Goal: Task Accomplishment & Management: Manage account settings

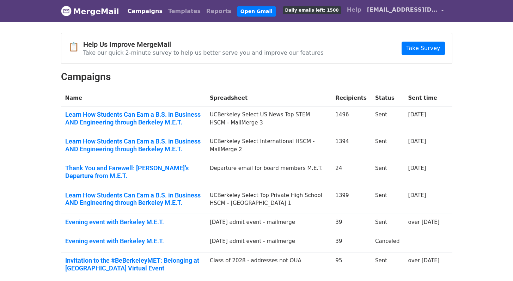
click at [418, 10] on span "[EMAIL_ADDRESS][DOMAIN_NAME]" at bounding box center [402, 10] width 70 height 8
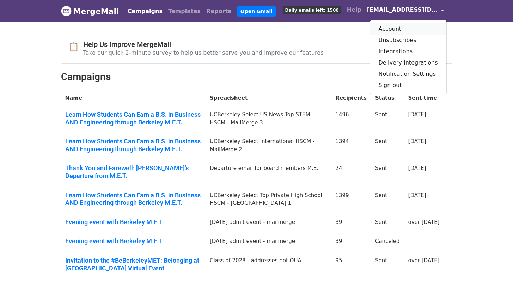
click at [407, 28] on link "Account" at bounding box center [408, 28] width 76 height 11
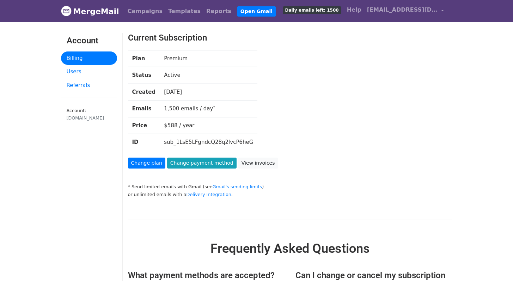
click at [102, 8] on link "MergeMail" at bounding box center [90, 11] width 58 height 15
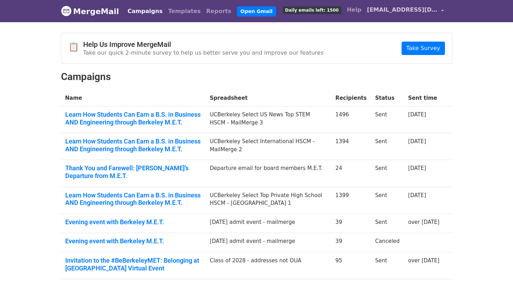
click at [390, 11] on span "[EMAIL_ADDRESS][DOMAIN_NAME]" at bounding box center [402, 10] width 70 height 8
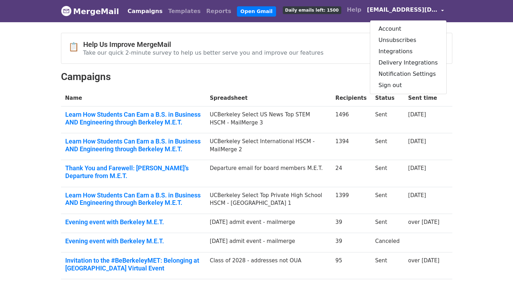
click at [350, 50] on div "📋 Help Us Improve MergeMail Take our quick 2-minute survey to help us better se…" at bounding box center [256, 48] width 390 height 30
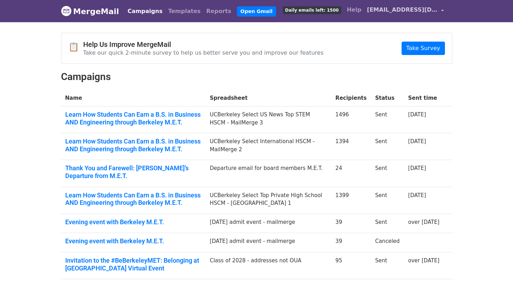
click at [436, 10] on span "[EMAIL_ADDRESS][DOMAIN_NAME]" at bounding box center [402, 10] width 70 height 8
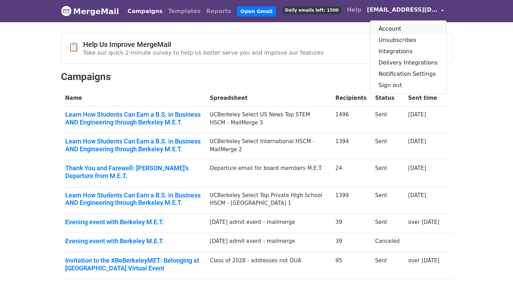
click at [391, 30] on link "Account" at bounding box center [408, 28] width 76 height 11
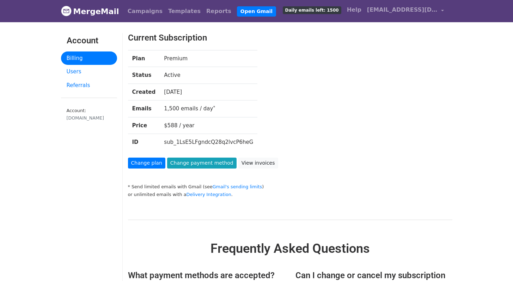
click at [81, 60] on link "Billing" at bounding box center [89, 58] width 56 height 14
click at [262, 164] on link "View invoices" at bounding box center [258, 163] width 40 height 11
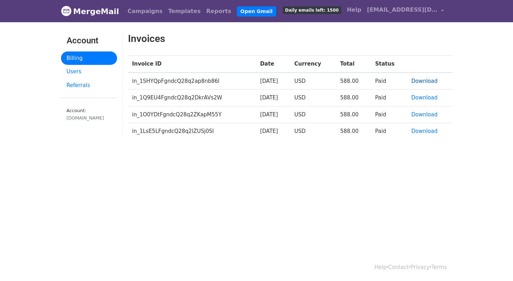
click at [430, 80] on link "Download" at bounding box center [424, 81] width 26 height 6
click at [177, 82] on td "in_1SHYQpFgndcQ28q2ap8nb86l" at bounding box center [192, 81] width 128 height 17
click at [358, 93] on td "588.00" at bounding box center [353, 98] width 35 height 17
click at [78, 56] on link "Billing" at bounding box center [89, 58] width 56 height 14
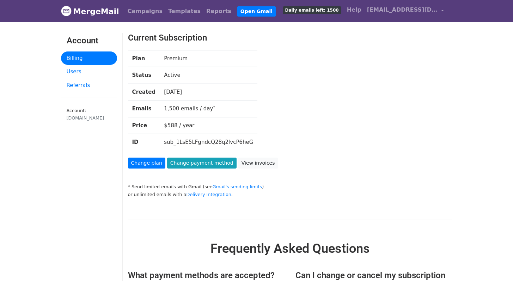
click at [94, 64] on link "Billing" at bounding box center [89, 58] width 56 height 14
click at [94, 67] on link "Users" at bounding box center [89, 72] width 56 height 14
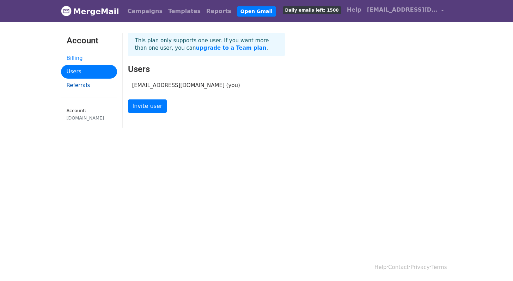
click at [81, 87] on link "Referrals" at bounding box center [89, 86] width 56 height 14
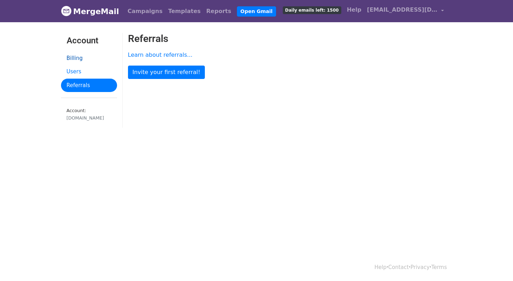
click at [84, 59] on link "Billing" at bounding box center [89, 58] width 56 height 14
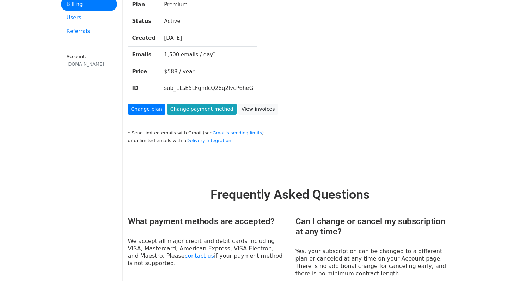
scroll to position [122, 0]
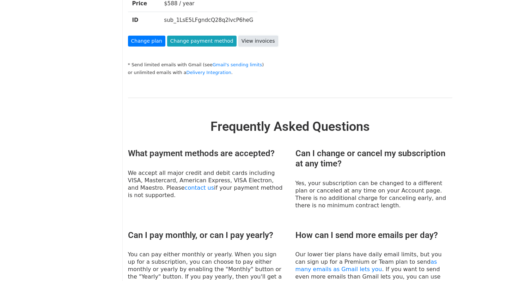
click at [250, 42] on link "View invoices" at bounding box center [258, 41] width 40 height 11
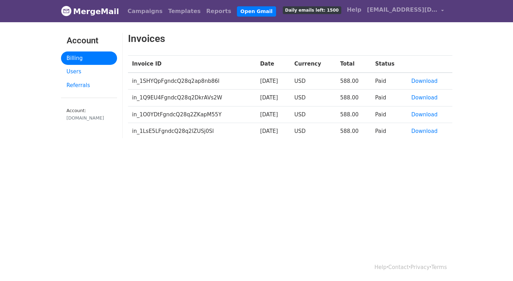
click at [202, 80] on td "in_1SHYQpFgndcQ28q2ap8nb86l" at bounding box center [192, 81] width 128 height 17
drag, startPoint x: 209, startPoint y: 80, endPoint x: 311, endPoint y: 92, distance: 102.9
click at [223, 80] on td "in_1SHYQpFgndcQ28q2ap8nb86l" at bounding box center [192, 81] width 128 height 17
click at [309, 85] on td "USD" at bounding box center [313, 81] width 46 height 17
click at [394, 82] on td "Paid" at bounding box center [389, 81] width 36 height 17
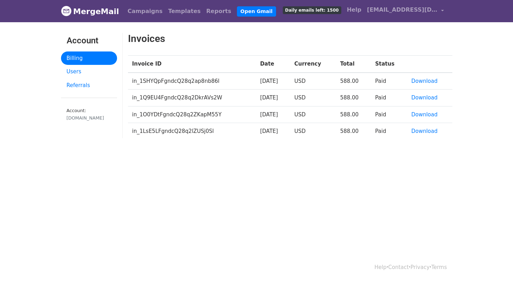
click at [74, 8] on link "MergeMail" at bounding box center [90, 11] width 58 height 15
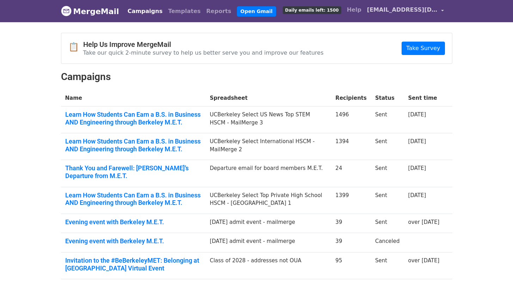
click at [423, 9] on span "[EMAIL_ADDRESS][DOMAIN_NAME]" at bounding box center [402, 10] width 70 height 8
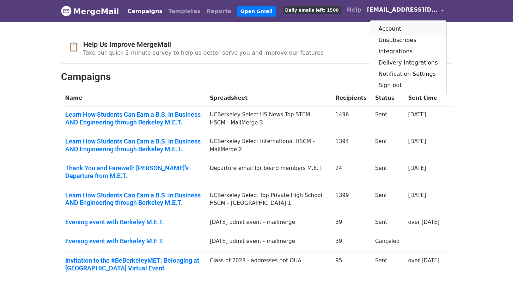
click at [395, 26] on link "Account" at bounding box center [408, 28] width 76 height 11
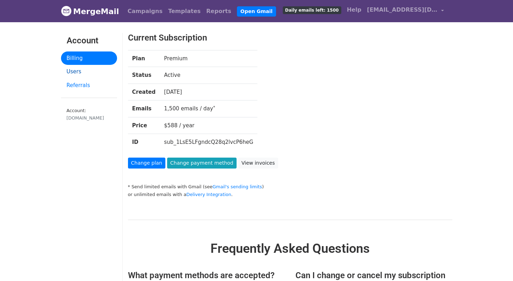
click at [79, 73] on link "Users" at bounding box center [89, 72] width 56 height 14
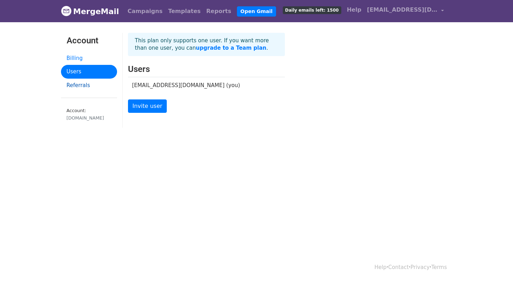
click at [79, 84] on link "Referrals" at bounding box center [89, 86] width 56 height 14
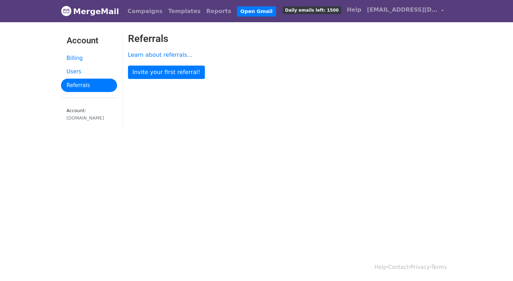
click at [82, 60] on link "Billing" at bounding box center [89, 58] width 56 height 14
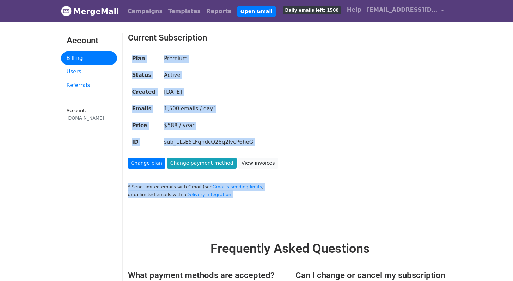
drag, startPoint x: 147, startPoint y: 59, endPoint x: 259, endPoint y: 197, distance: 177.9
click at [259, 197] on div "Current Subscription Plan Premium Status Active Created [DATE] Emails 1,500 ema…" at bounding box center [276, 116] width 307 height 166
